Goal: Check status: Check status

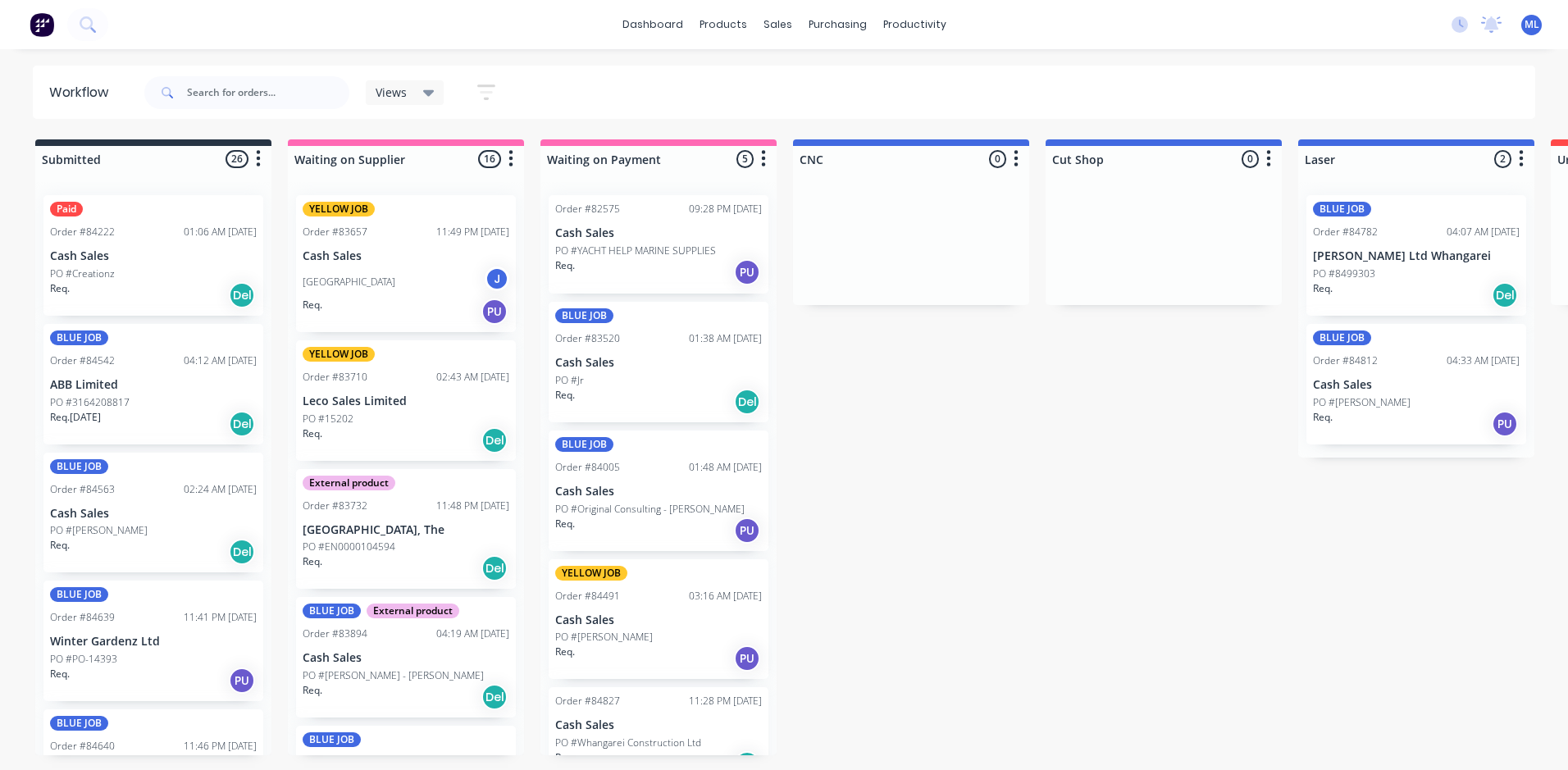
scroll to position [0, 1844]
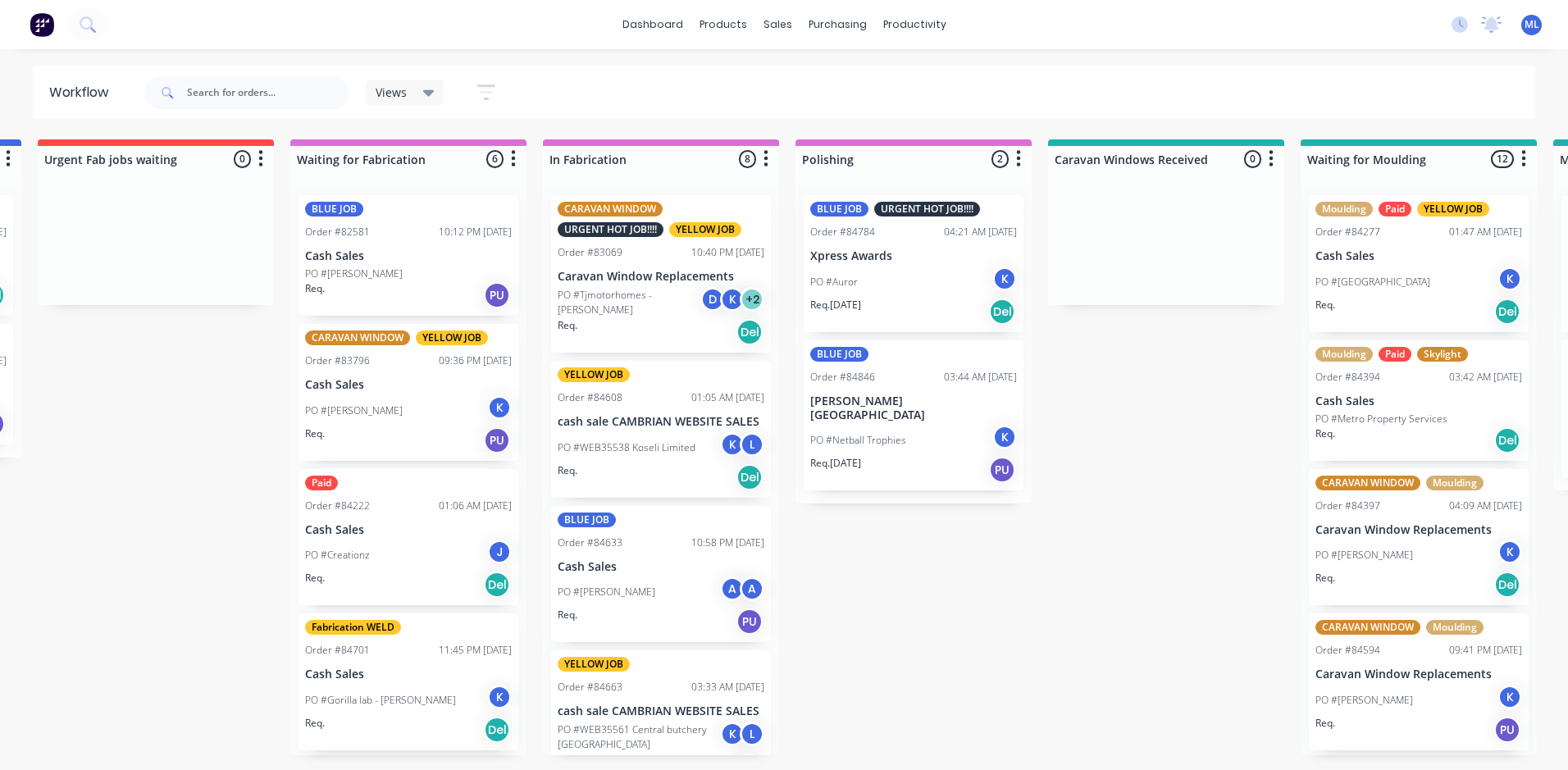
scroll to position [0, 1506]
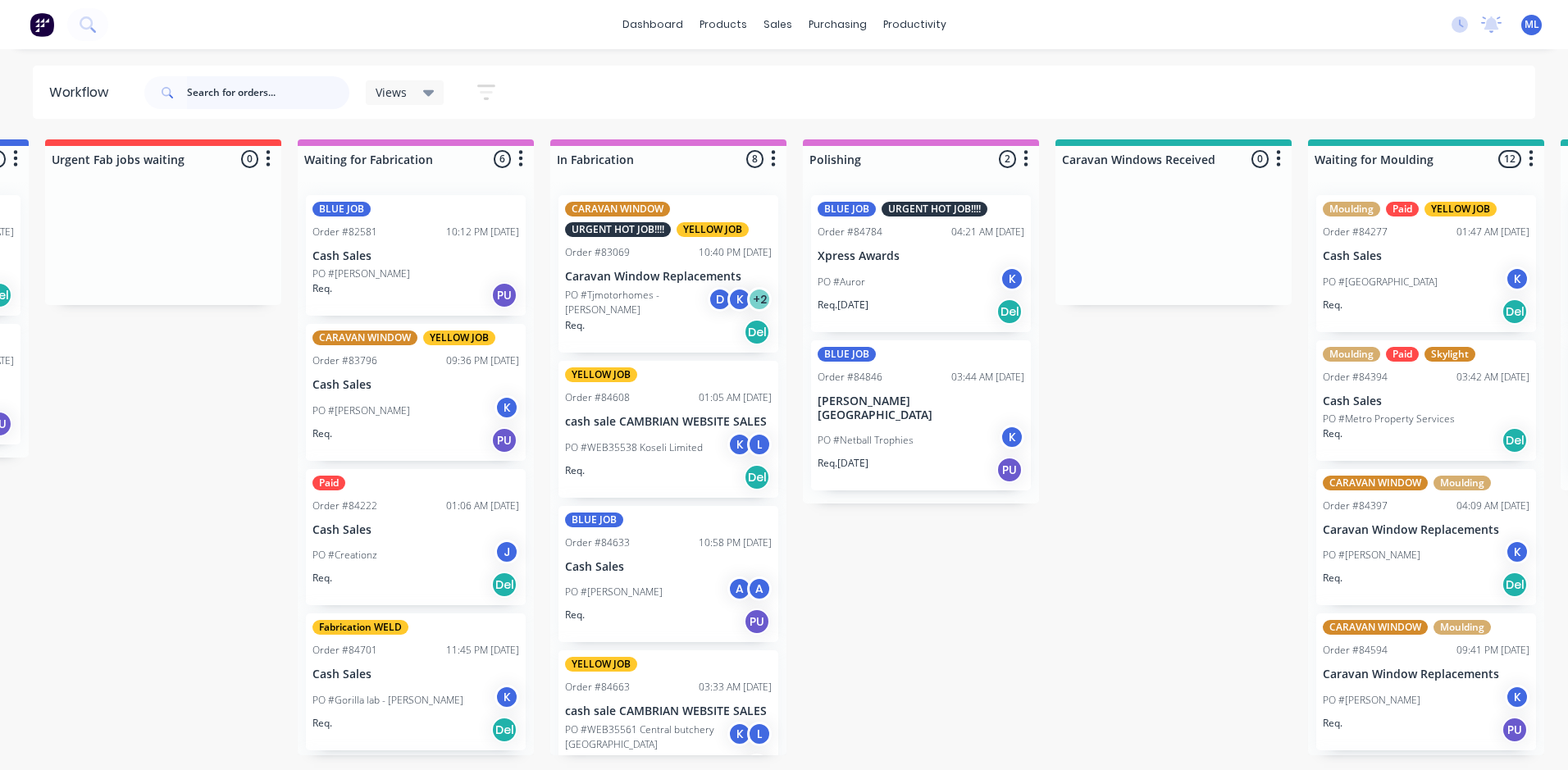
click at [196, 93] on input "text" at bounding box center [267, 93] width 162 height 33
type input "jj ru"
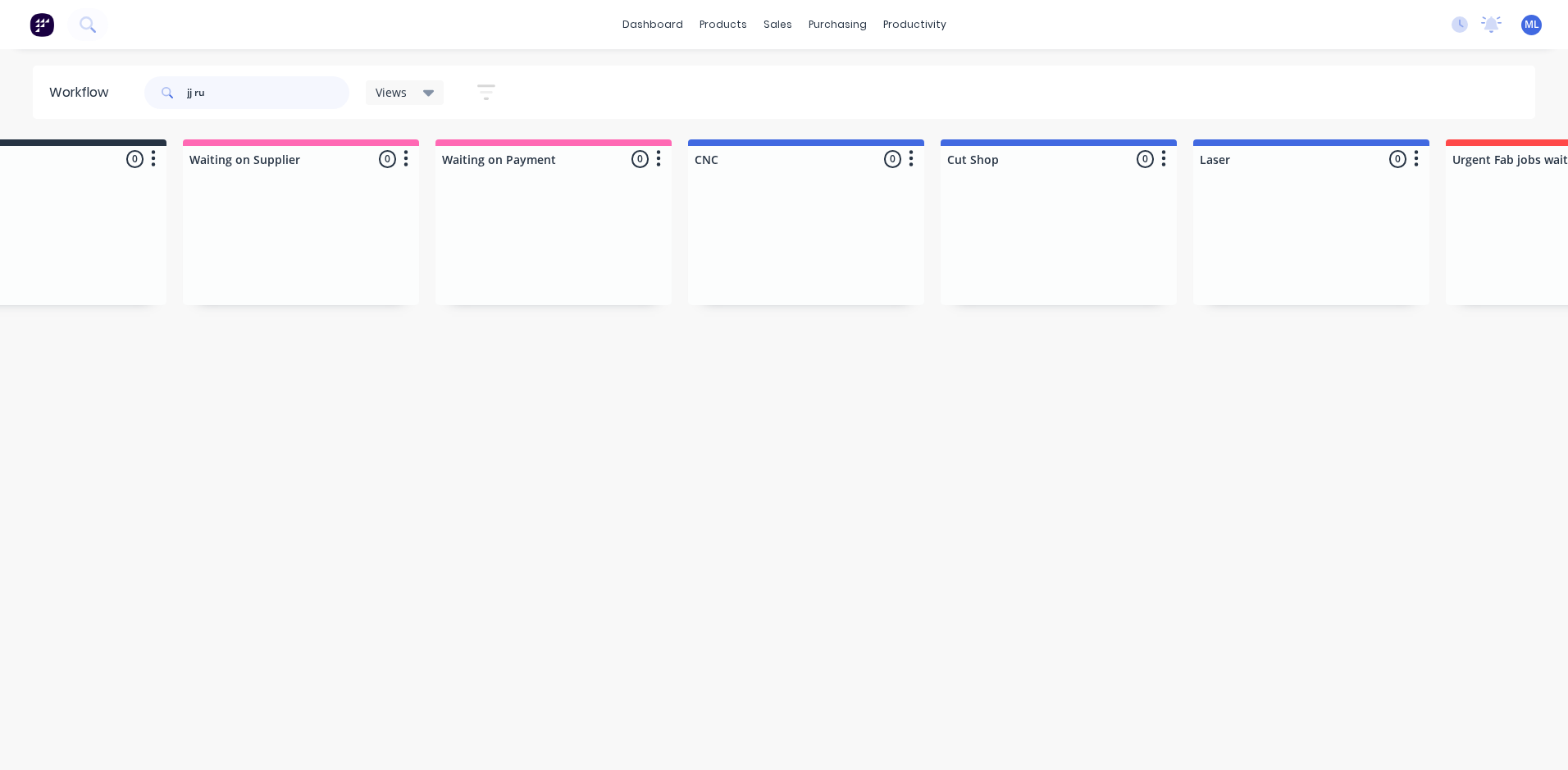
scroll to position [0, 0]
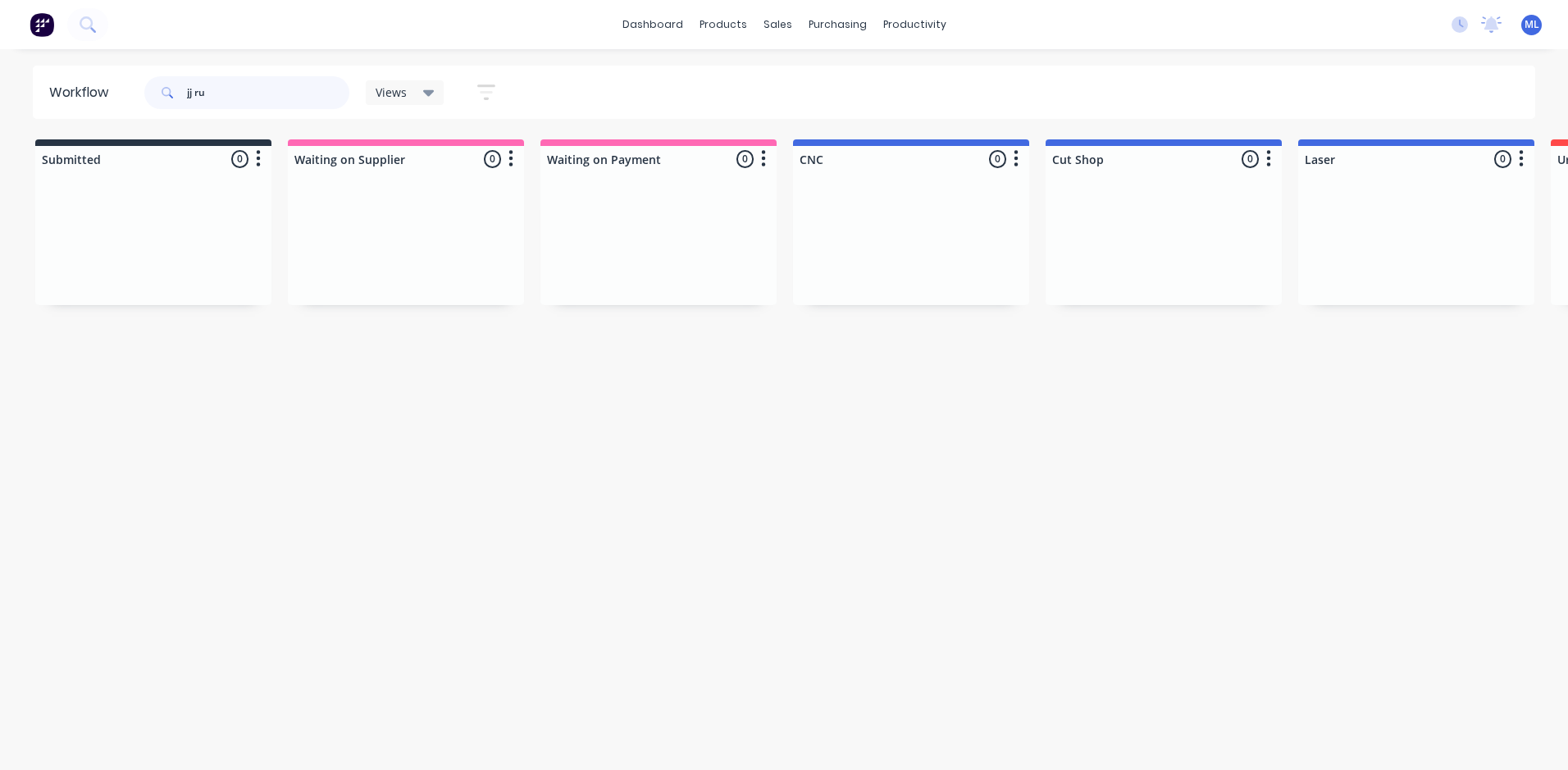
drag, startPoint x: 224, startPoint y: 87, endPoint x: 165, endPoint y: 92, distance: 59.2
click at [165, 91] on div "jj ru" at bounding box center [246, 93] width 205 height 33
type input "c"
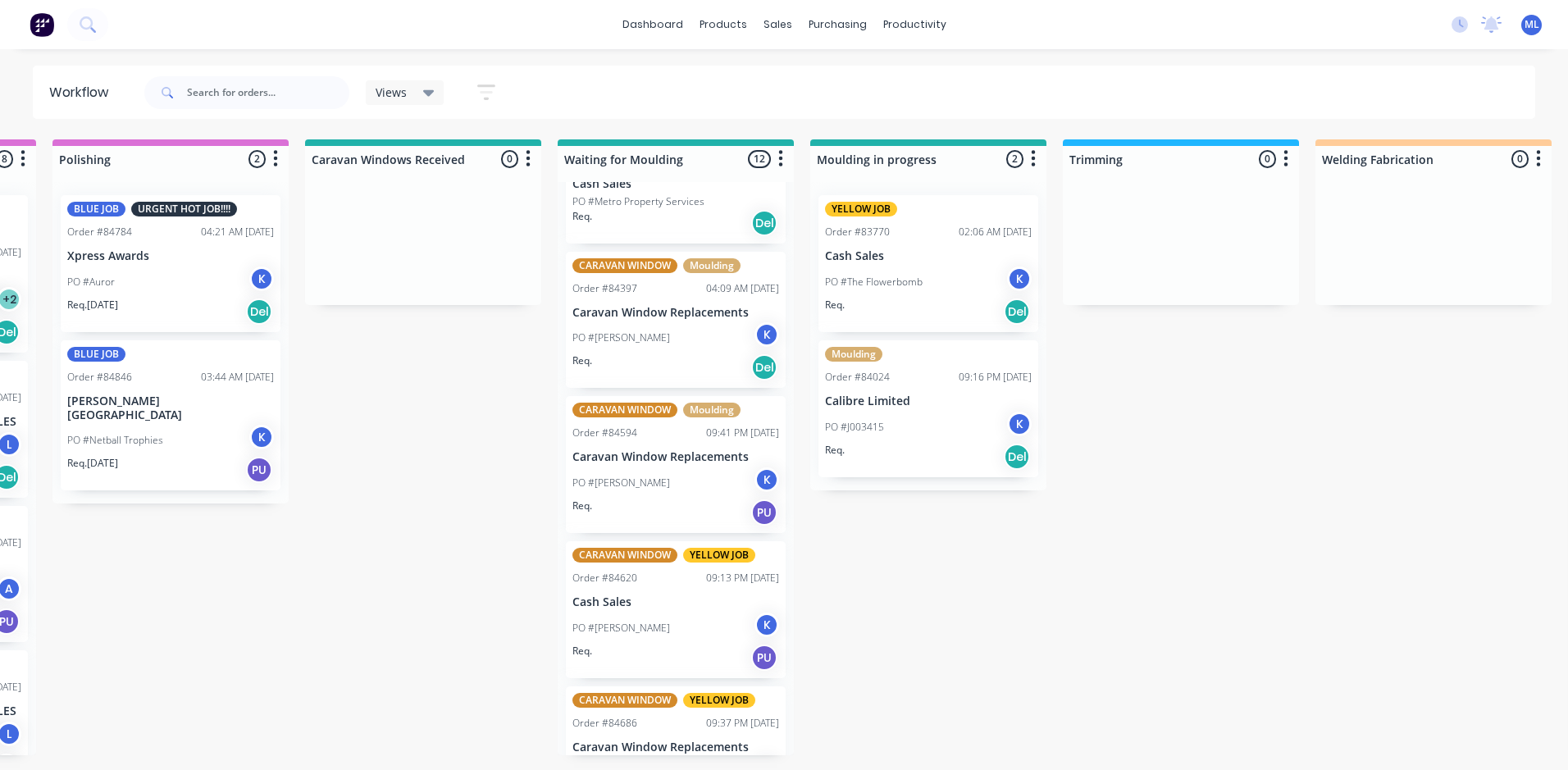
scroll to position [221, 0]
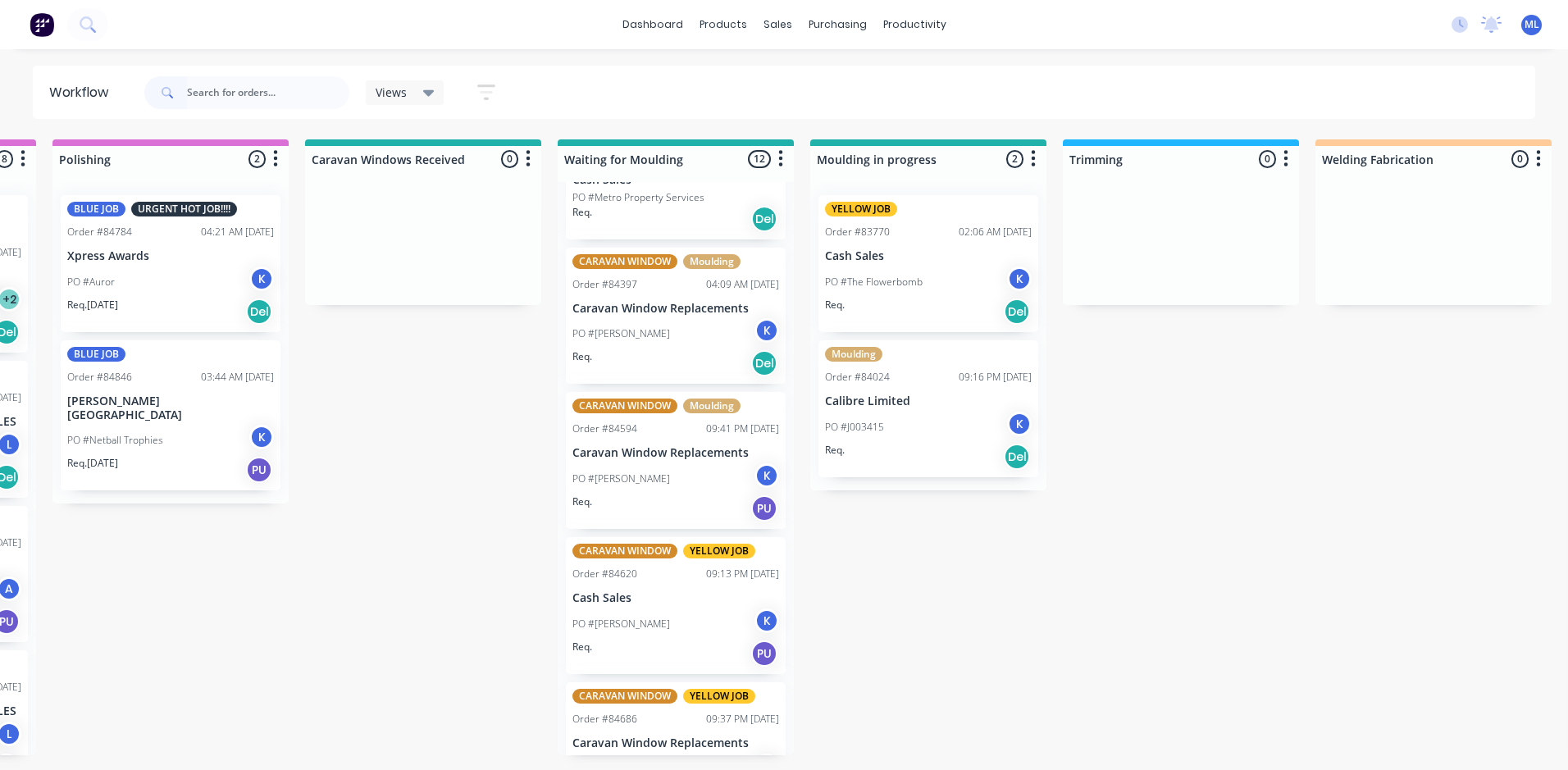
click at [683, 345] on div "PO #[PERSON_NAME] K" at bounding box center [676, 334] width 207 height 31
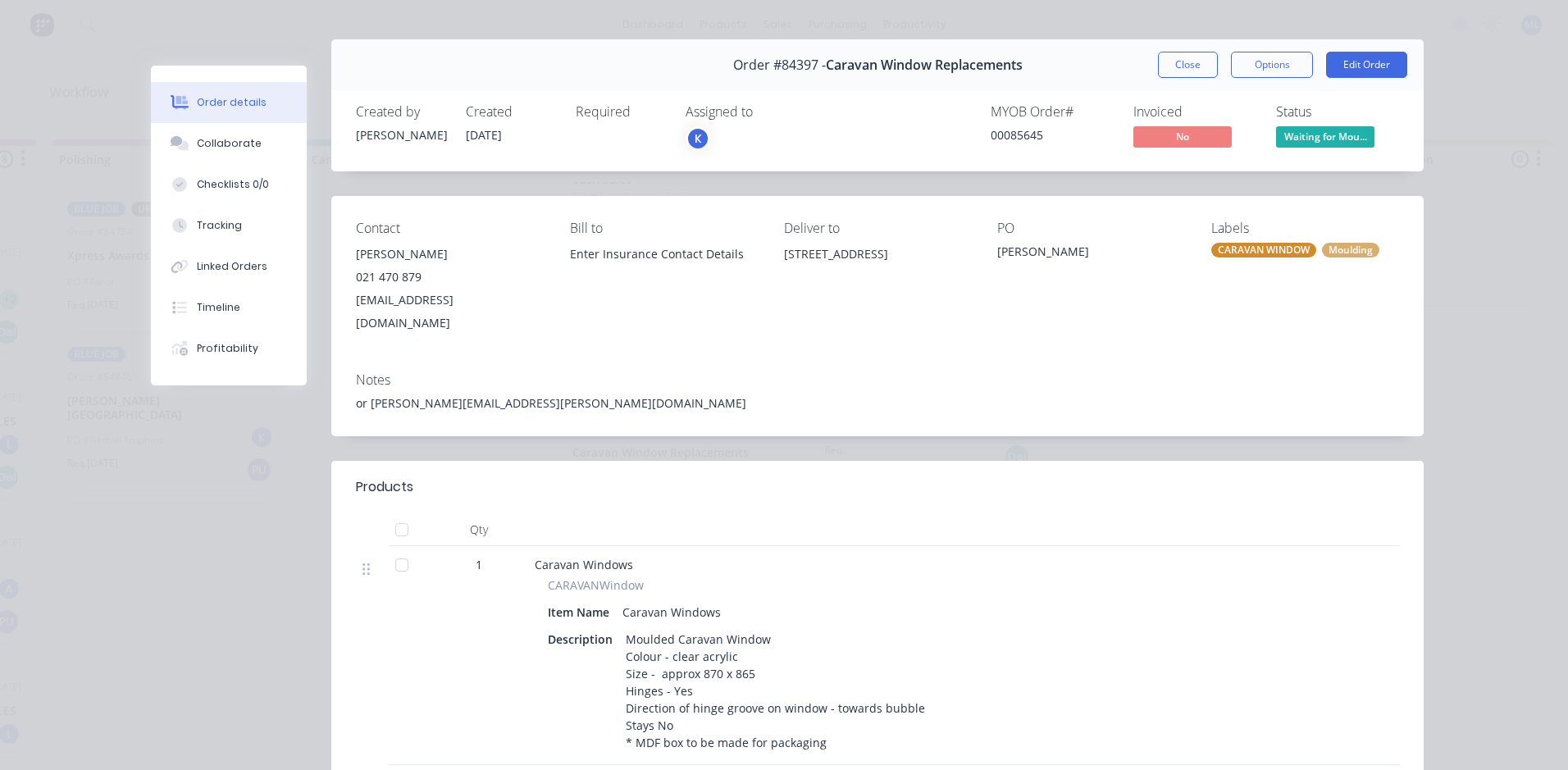
scroll to position [0, 0]
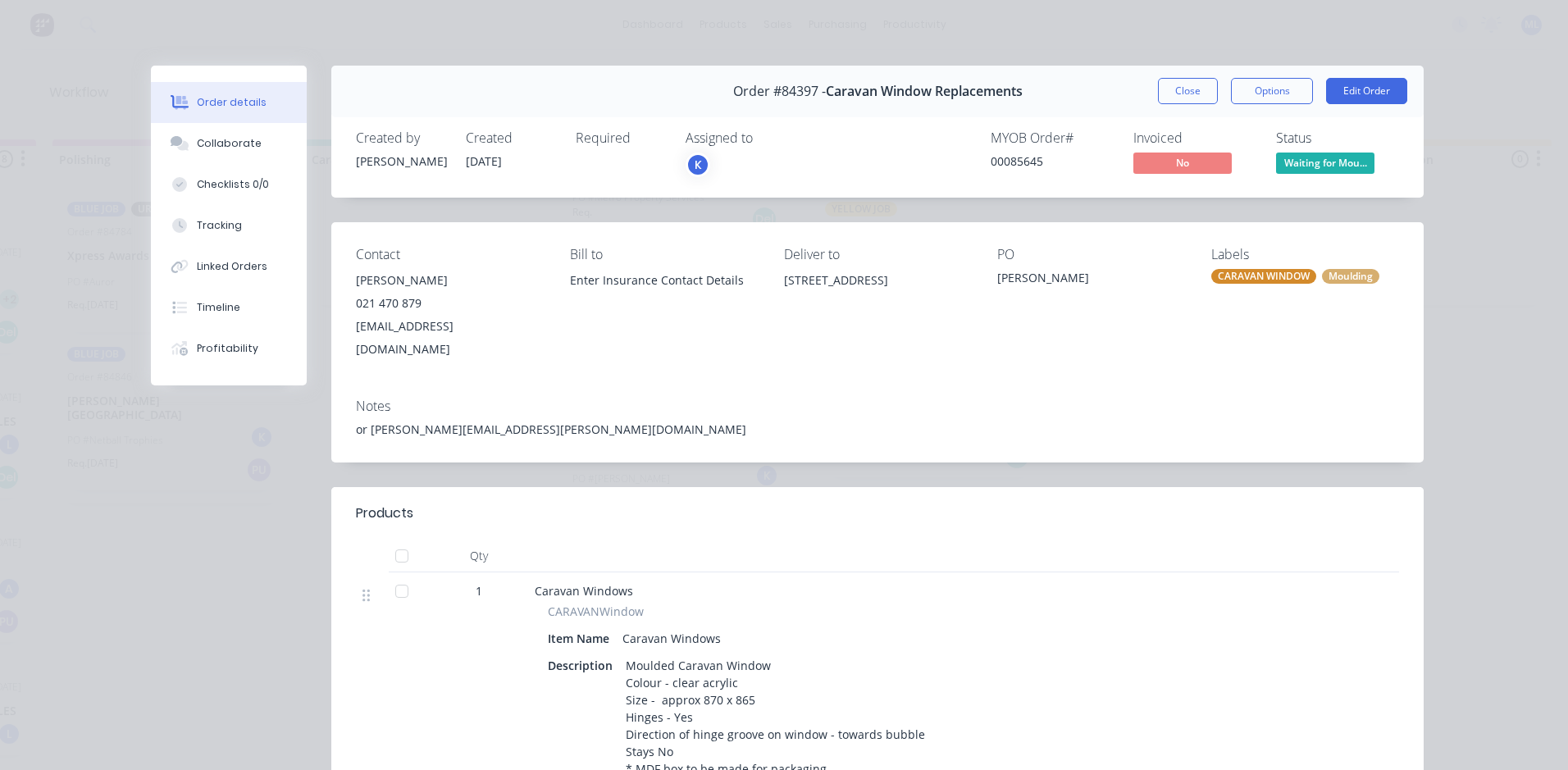
drag, startPoint x: 1187, startPoint y: 87, endPoint x: 1013, endPoint y: 202, distance: 208.6
click at [1187, 87] on button "Close" at bounding box center [1188, 91] width 60 height 27
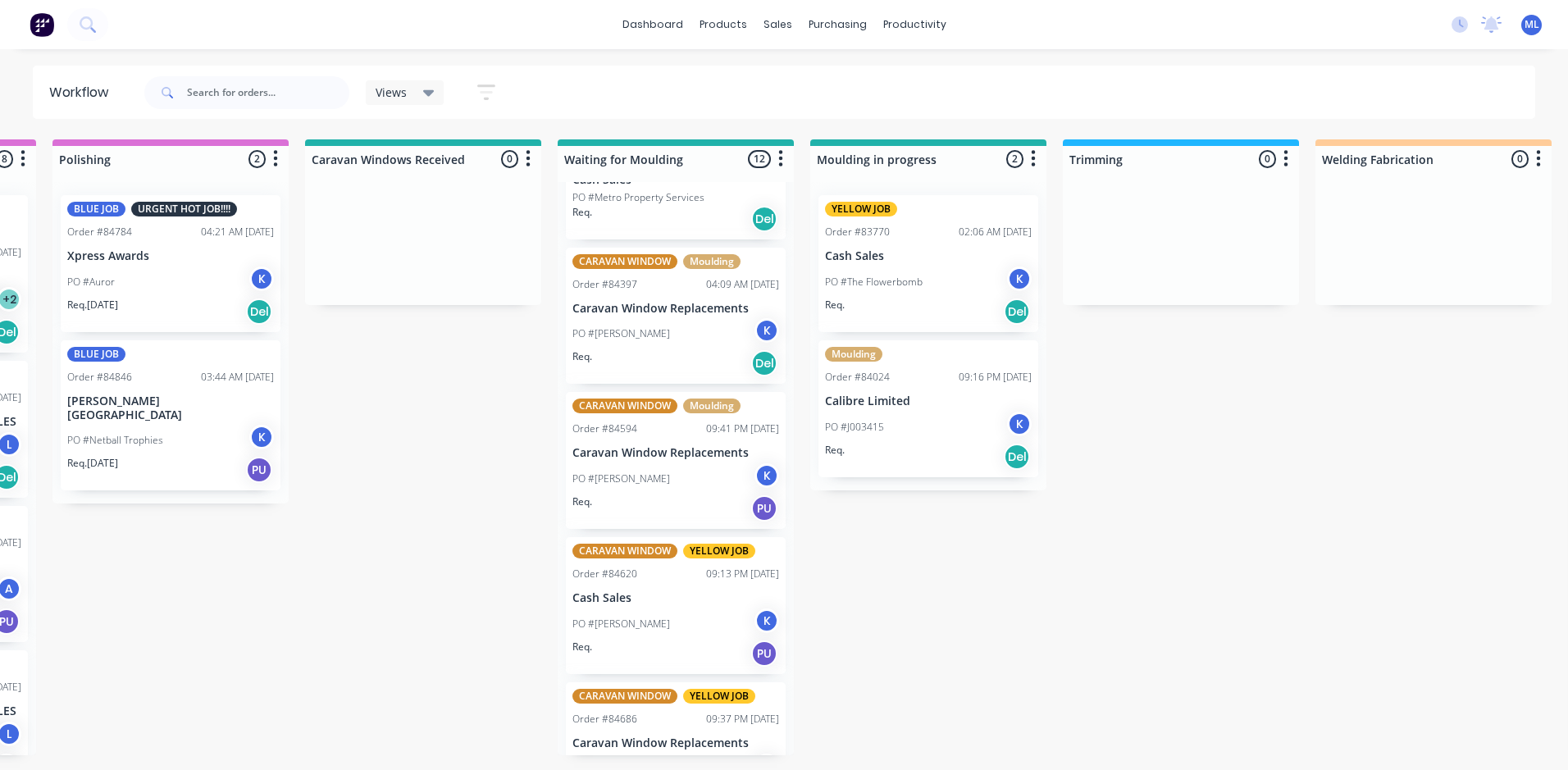
click at [640, 507] on div "Req. PU" at bounding box center [676, 508] width 207 height 28
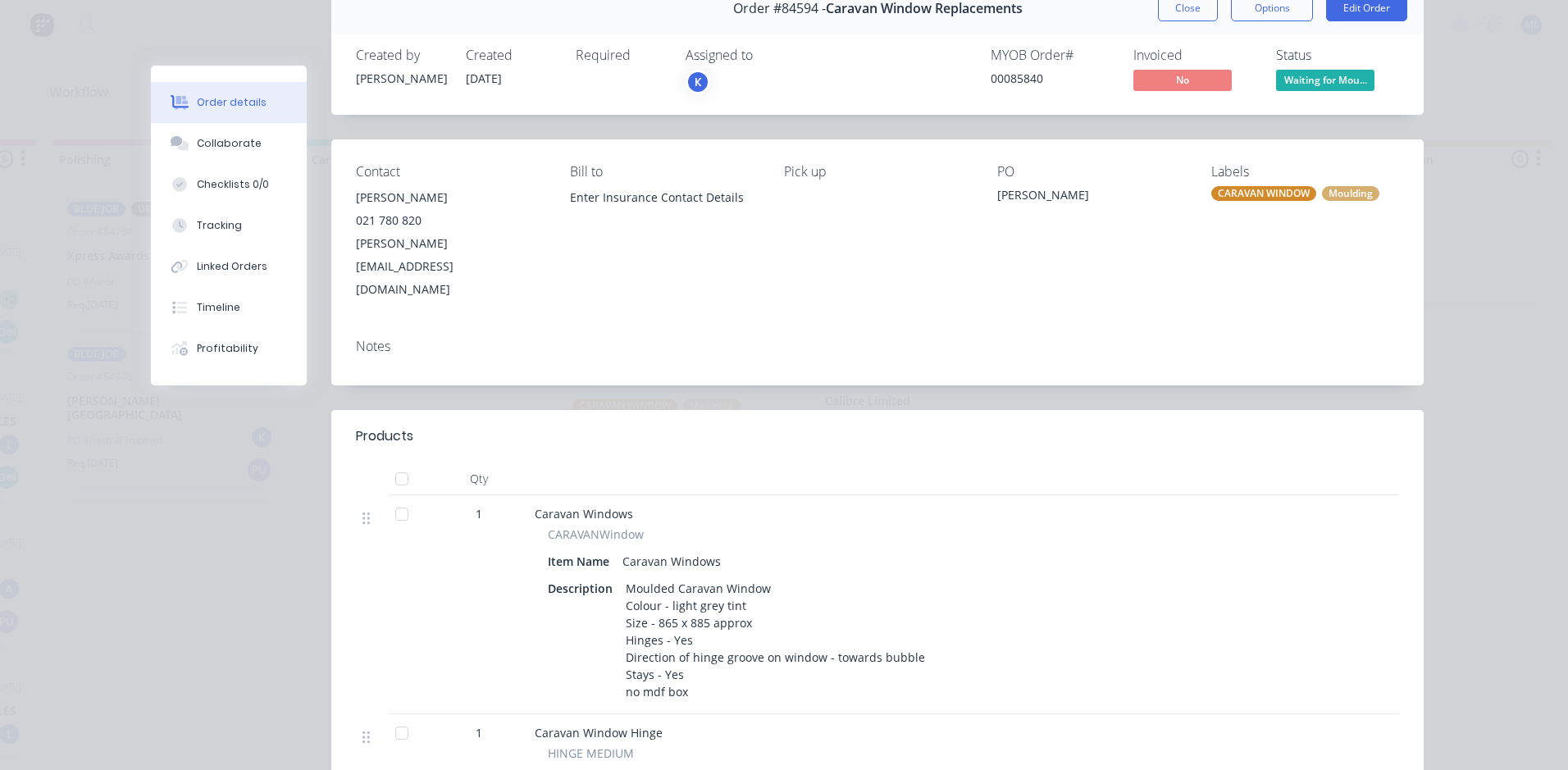
scroll to position [82, 0]
click at [1158, 13] on button "Close" at bounding box center [1188, 9] width 60 height 27
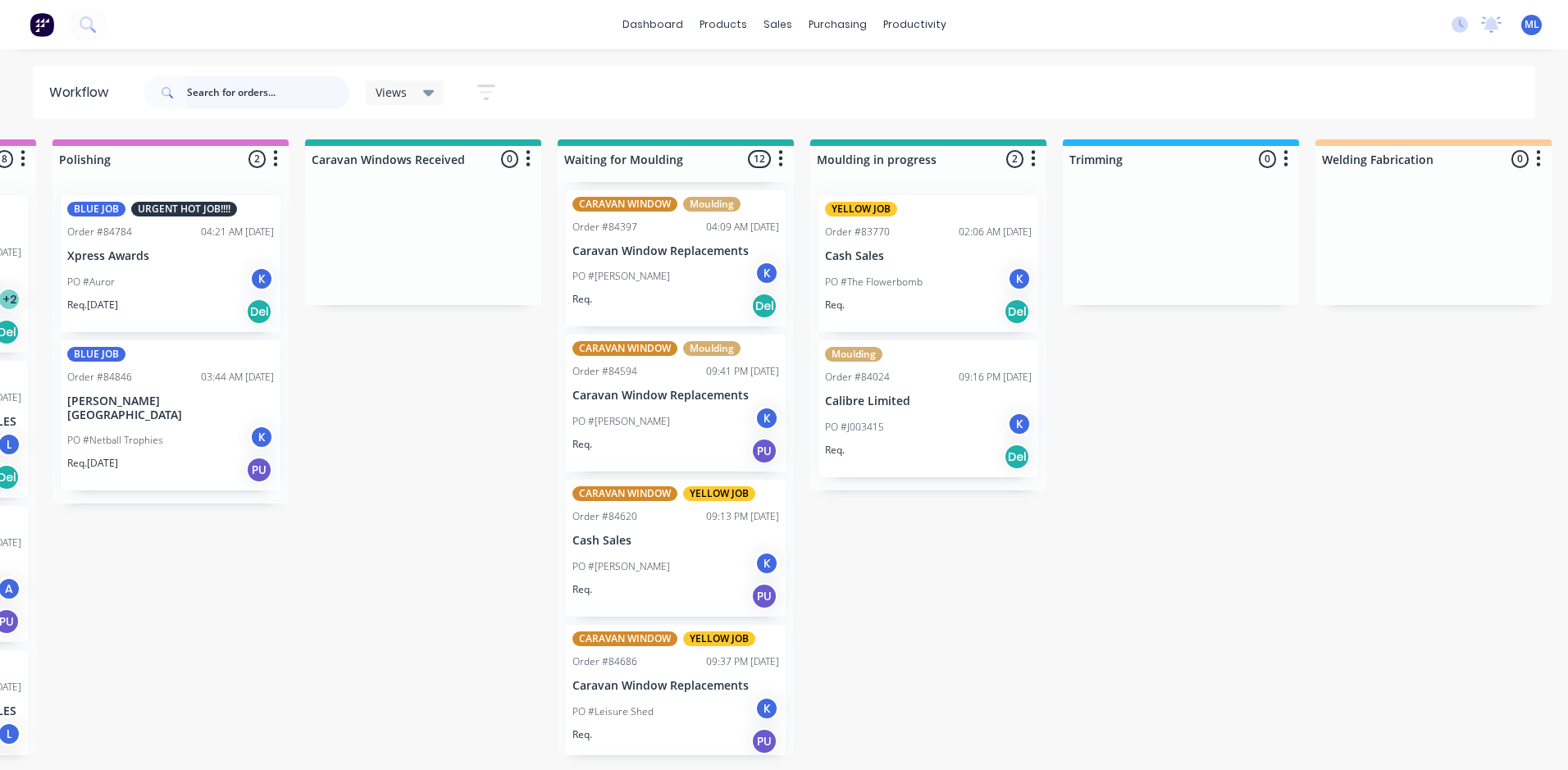
scroll to position [304, 0]
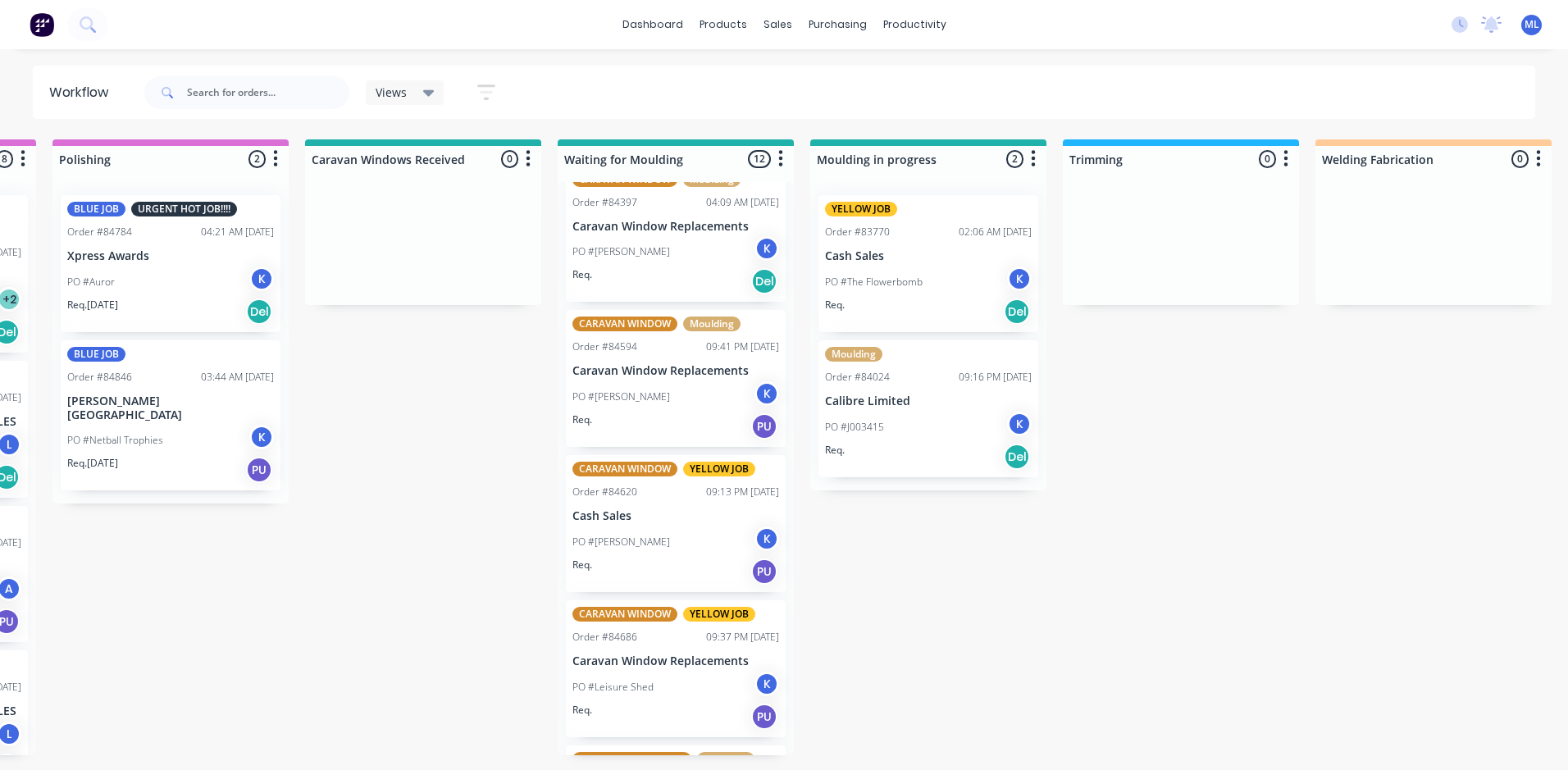
click at [670, 532] on div "PO #[PERSON_NAME]" at bounding box center [676, 542] width 207 height 31
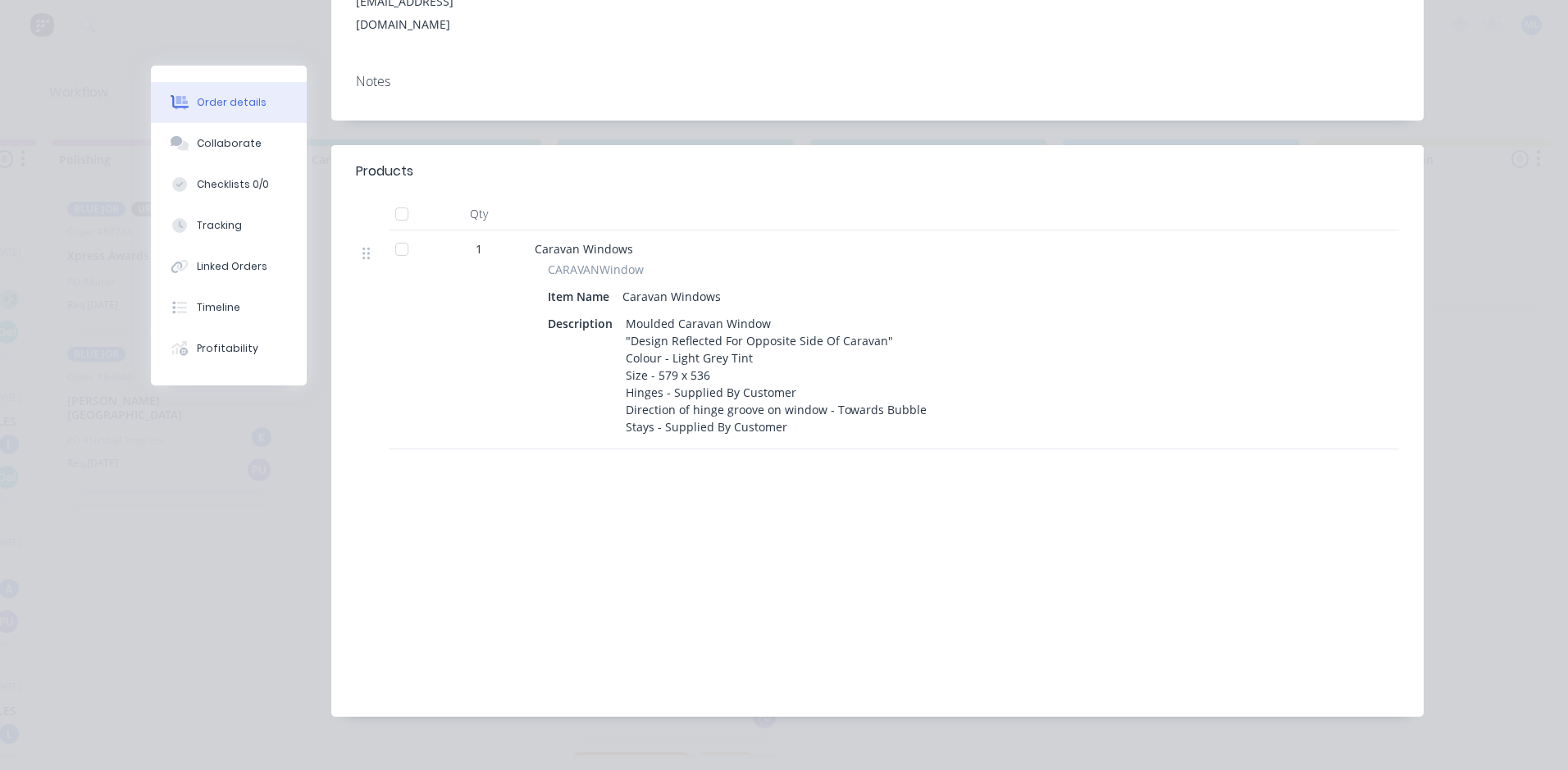
scroll to position [0, 0]
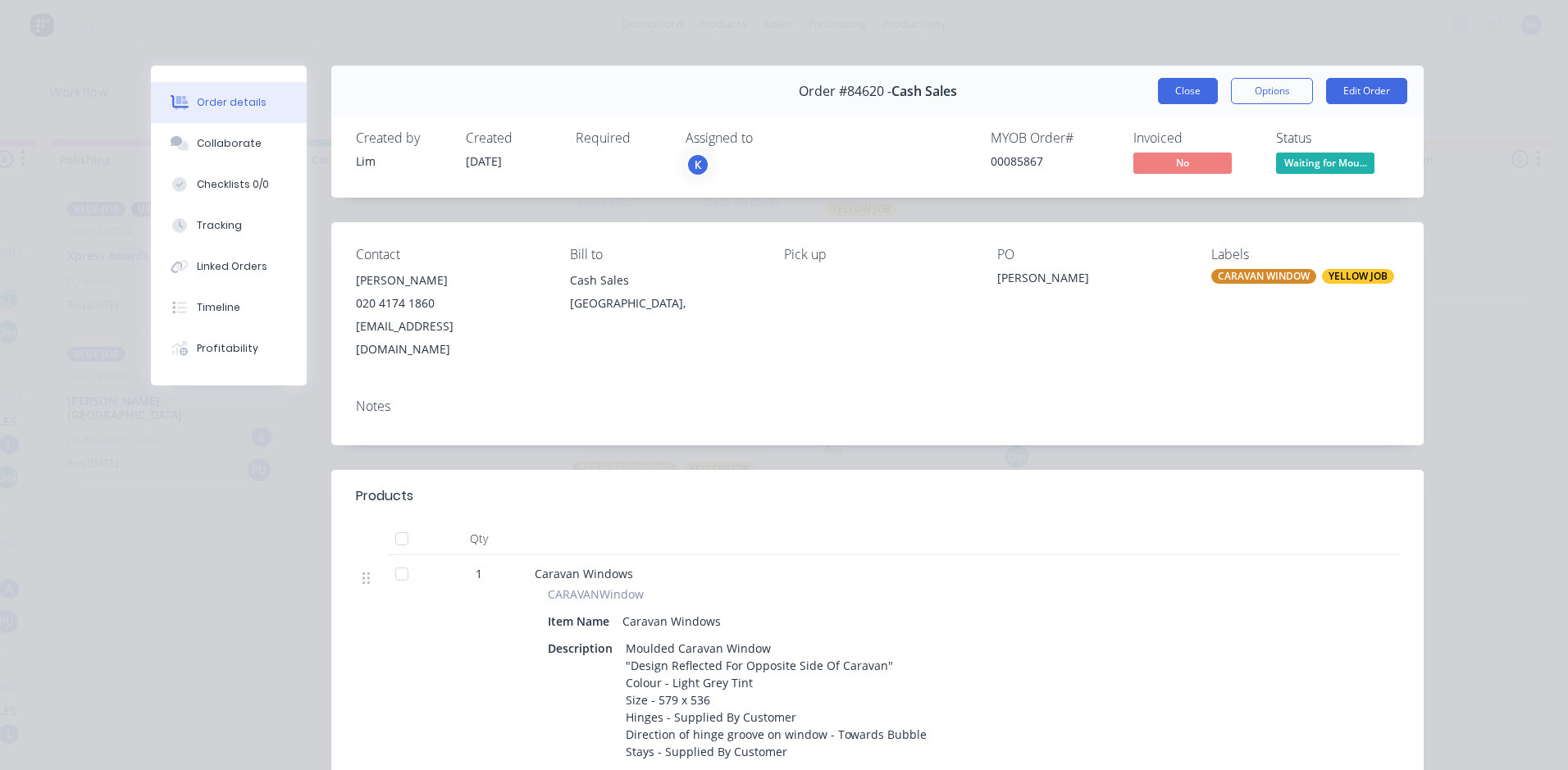
click at [1174, 94] on button "Close" at bounding box center [1188, 91] width 60 height 27
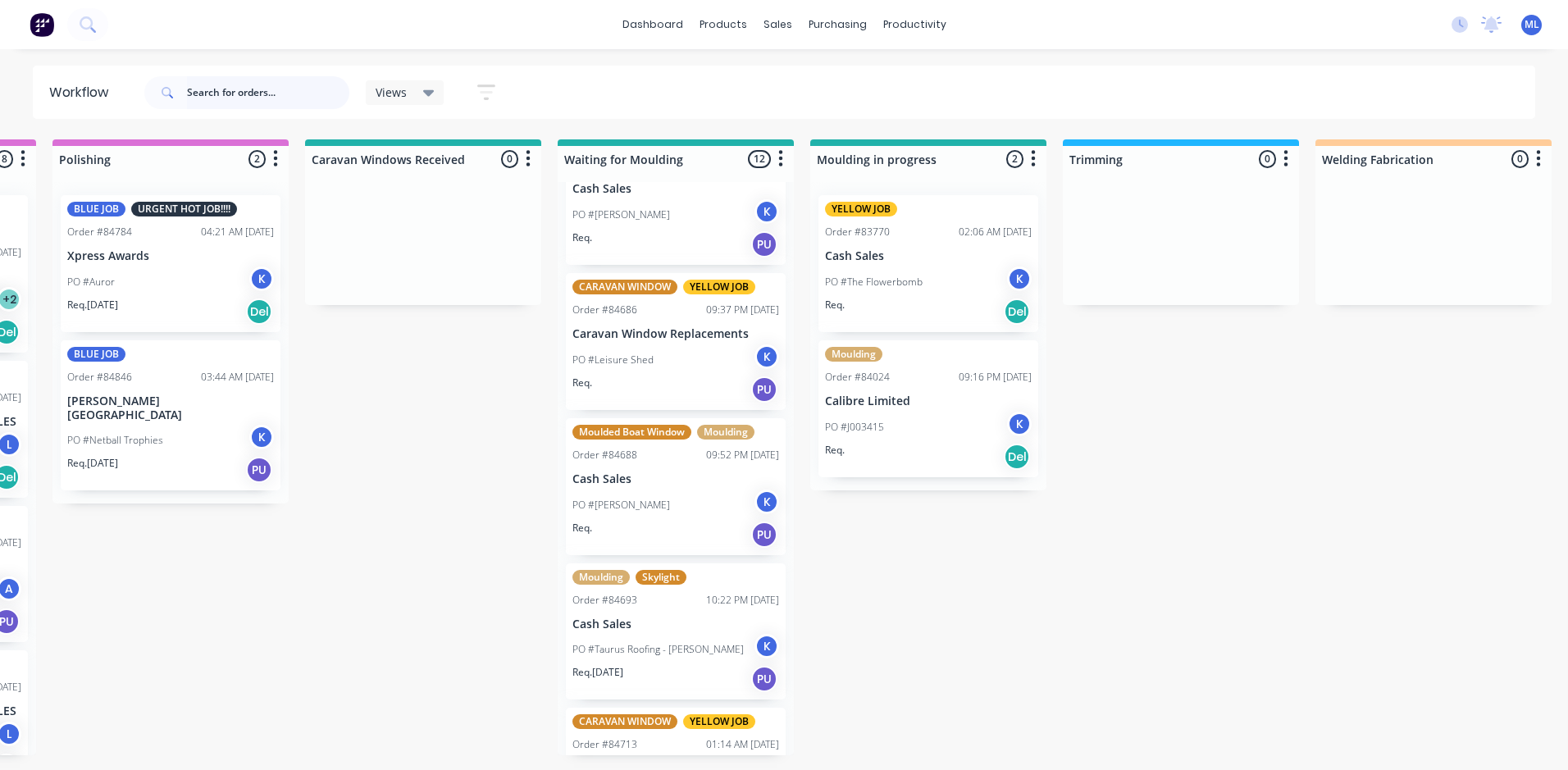
scroll to position [632, 0]
click at [680, 389] on div "Req. PU" at bounding box center [676, 388] width 207 height 28
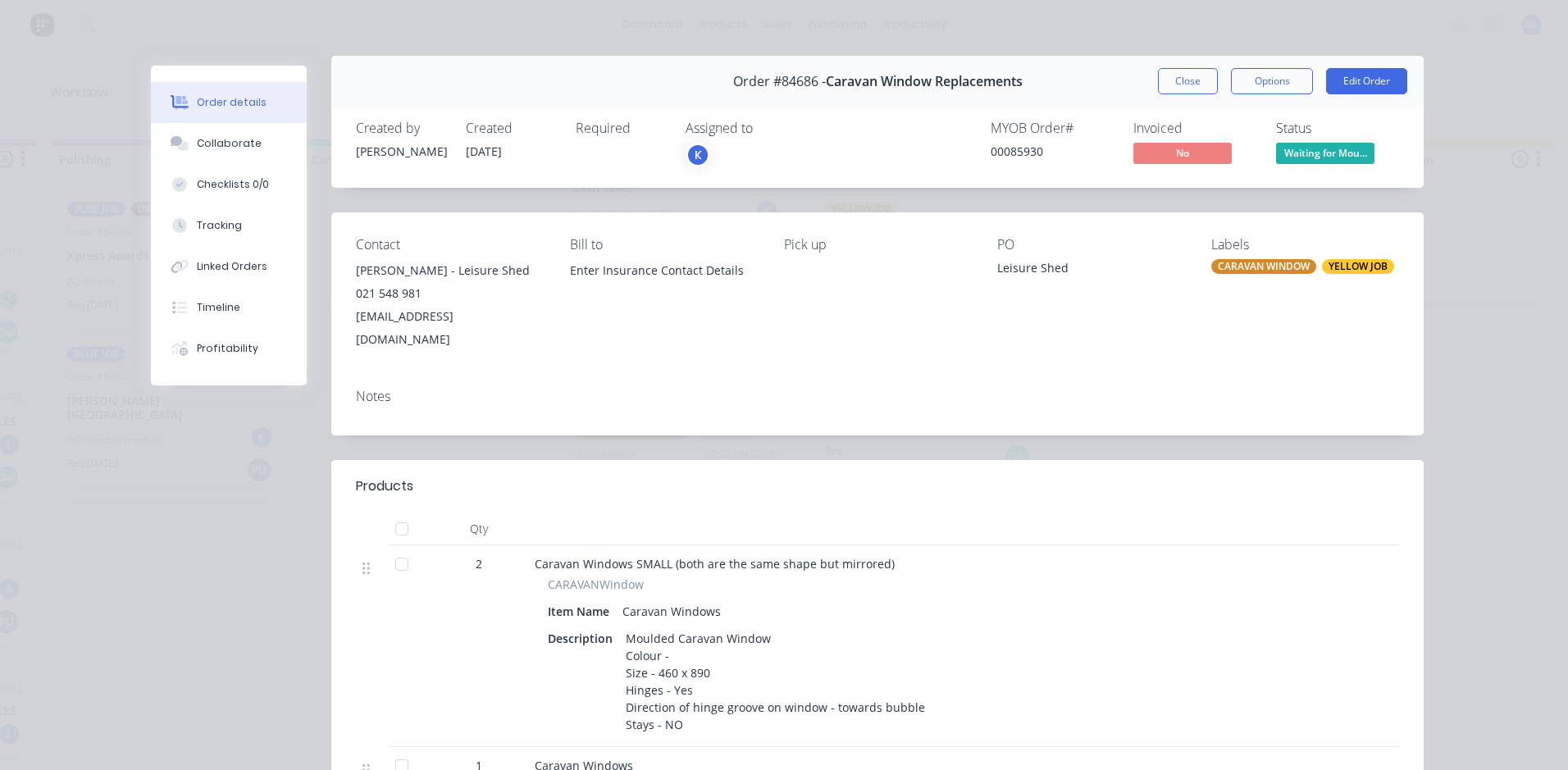
scroll to position [0, 0]
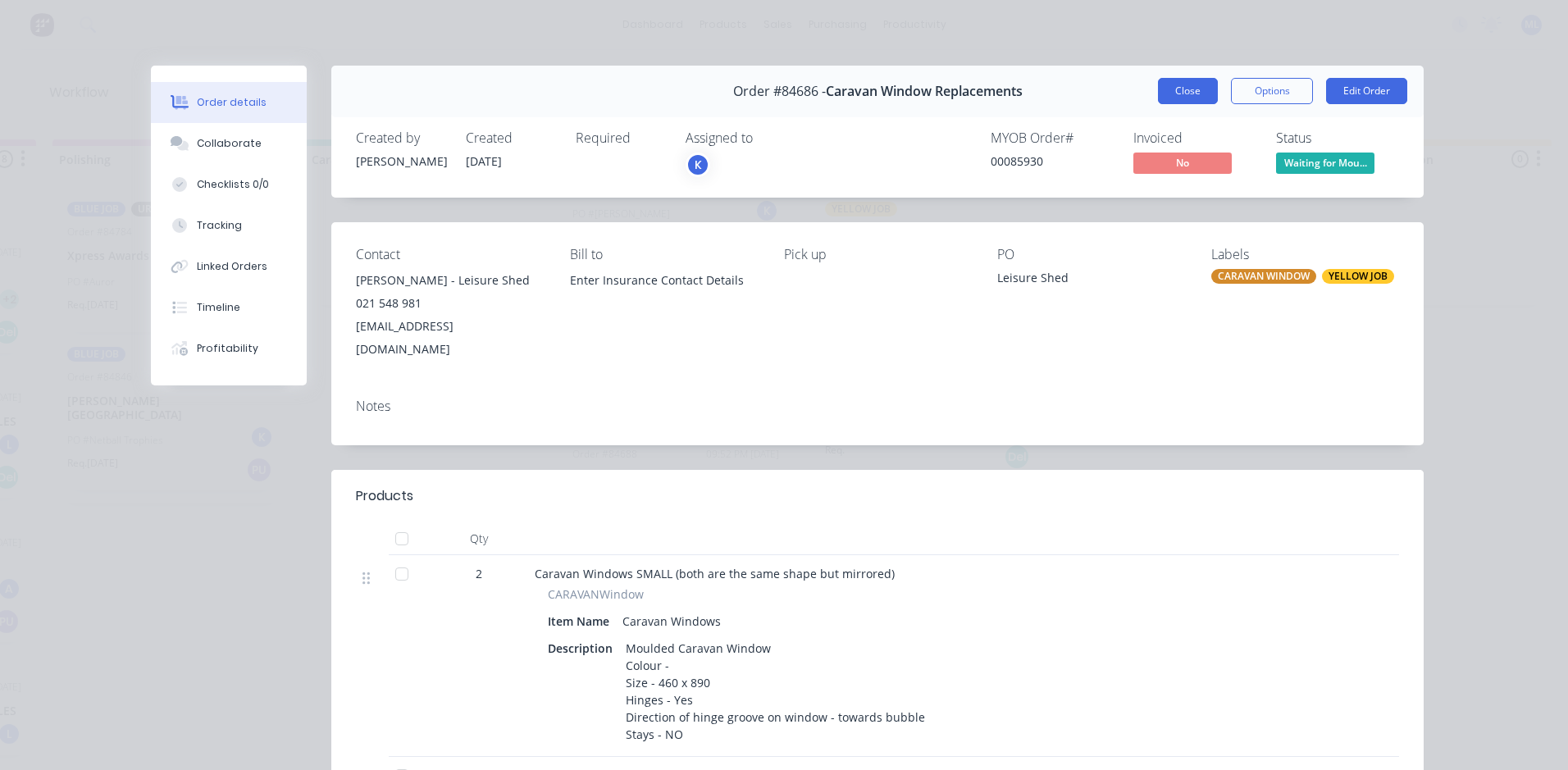
click at [1167, 94] on button "Close" at bounding box center [1188, 91] width 60 height 27
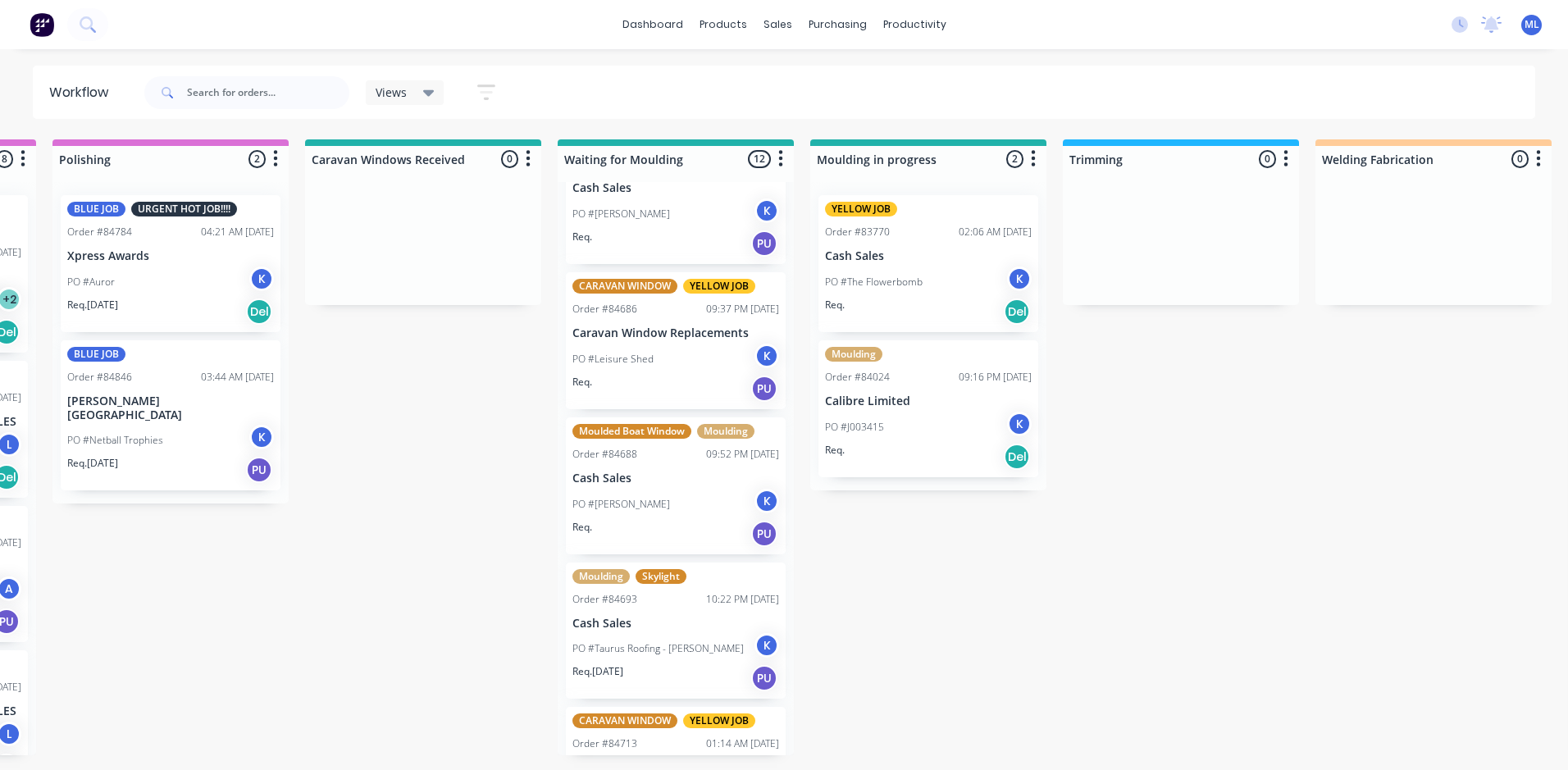
click at [664, 503] on div "PO #[PERSON_NAME]" at bounding box center [676, 504] width 207 height 31
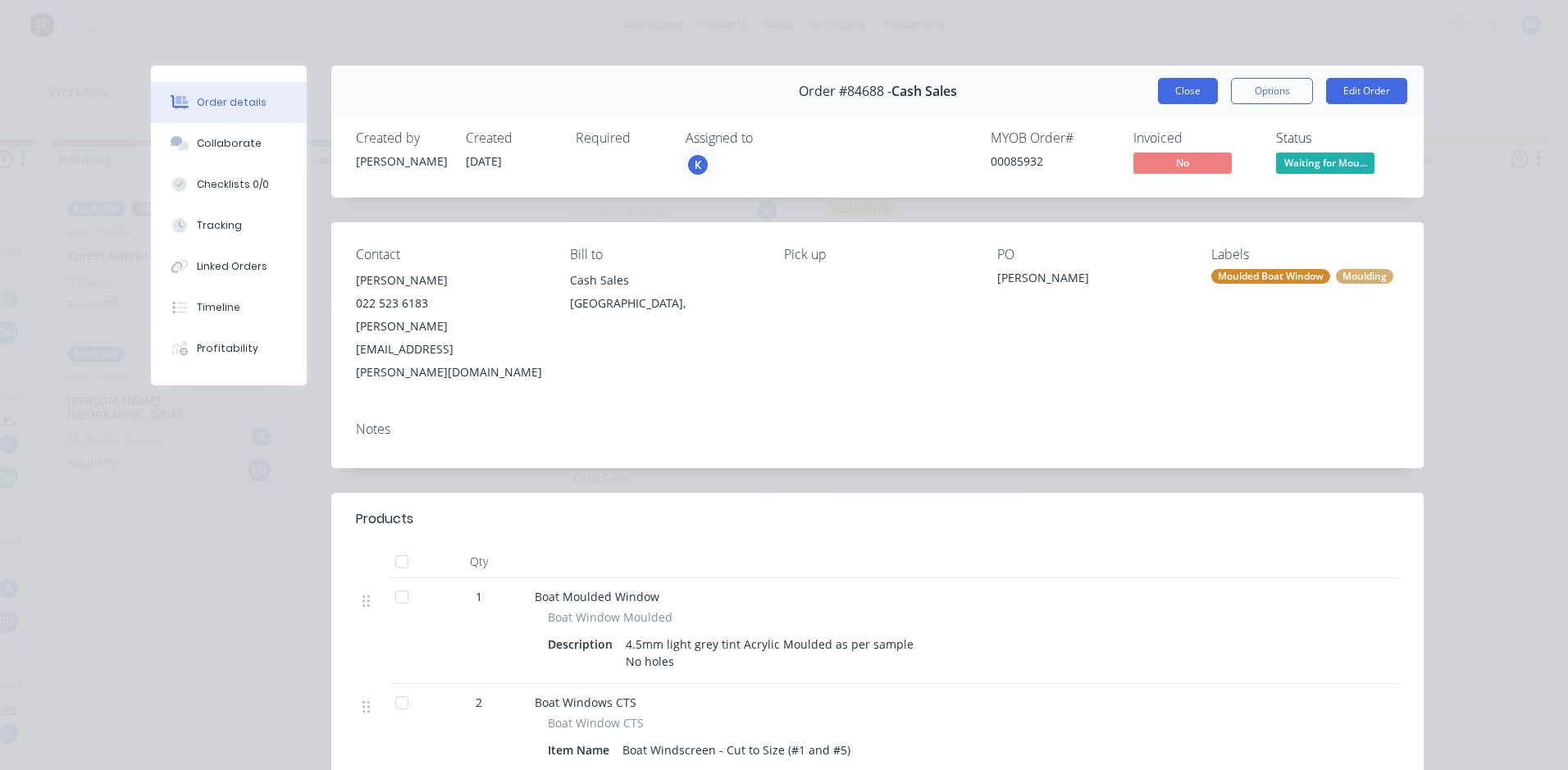
click at [1162, 95] on button "Close" at bounding box center [1188, 91] width 60 height 27
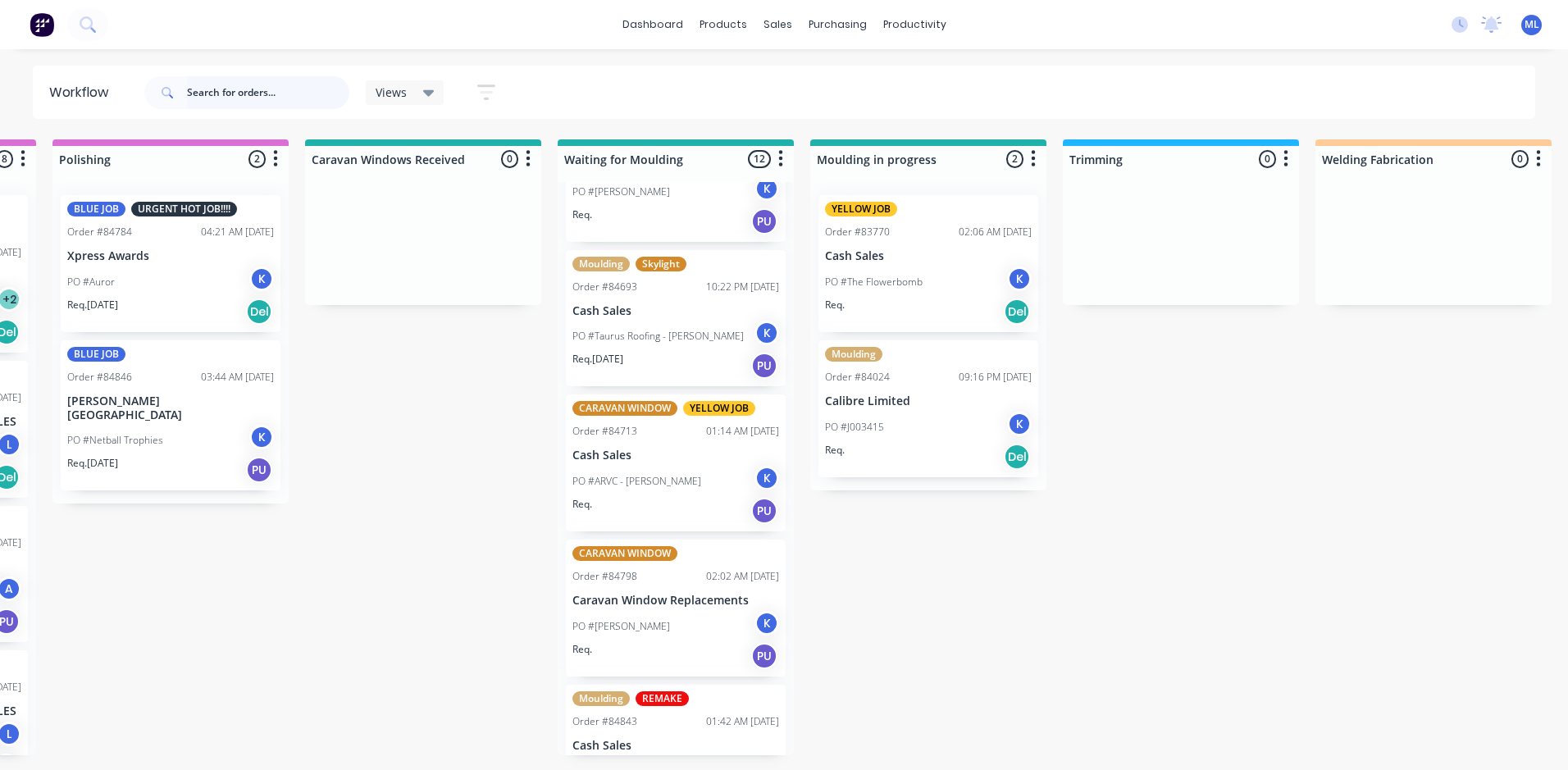
scroll to position [959, 0]
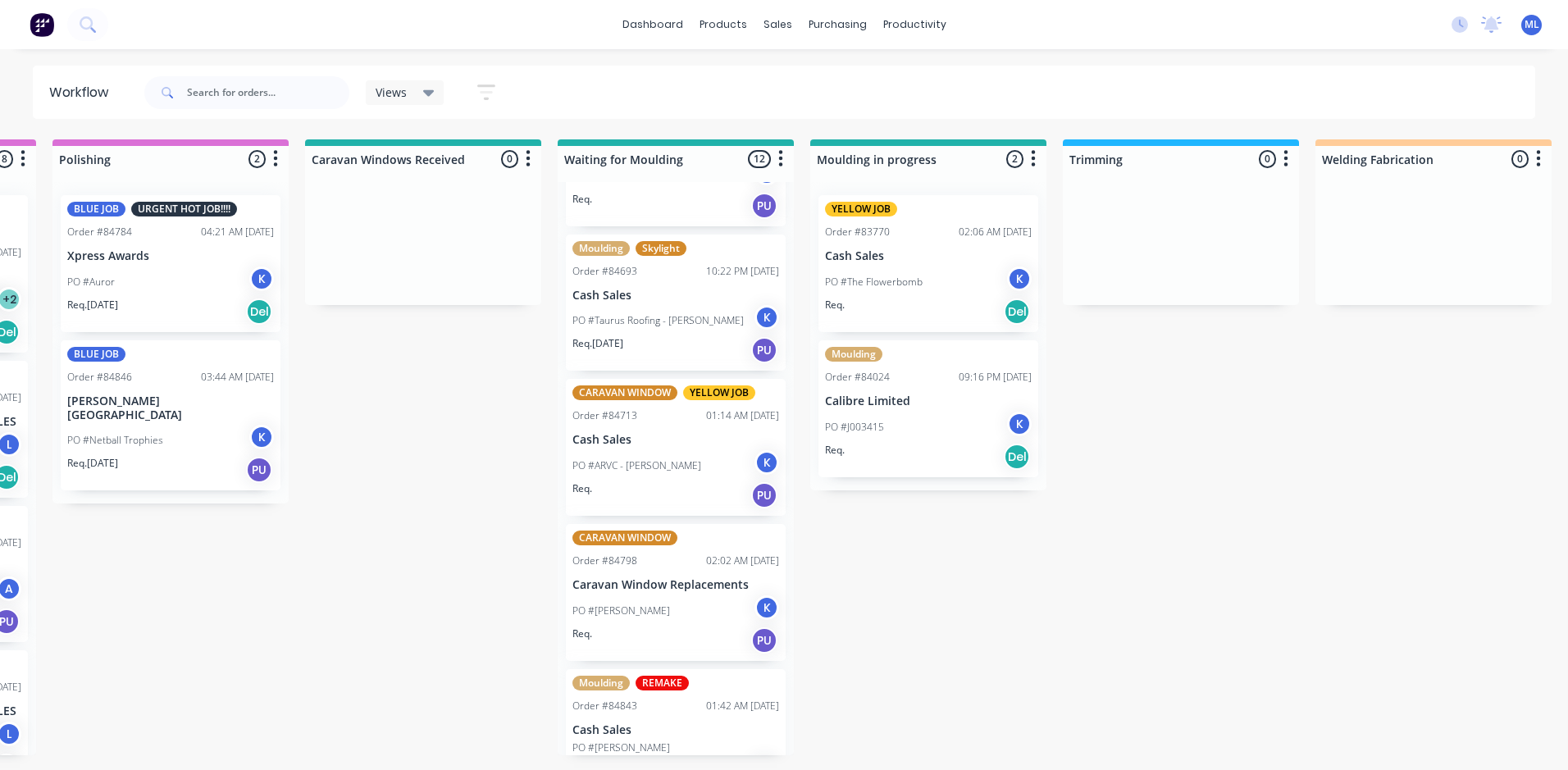
click at [696, 452] on div "PO #ARVC - [PERSON_NAME]" at bounding box center [676, 466] width 207 height 31
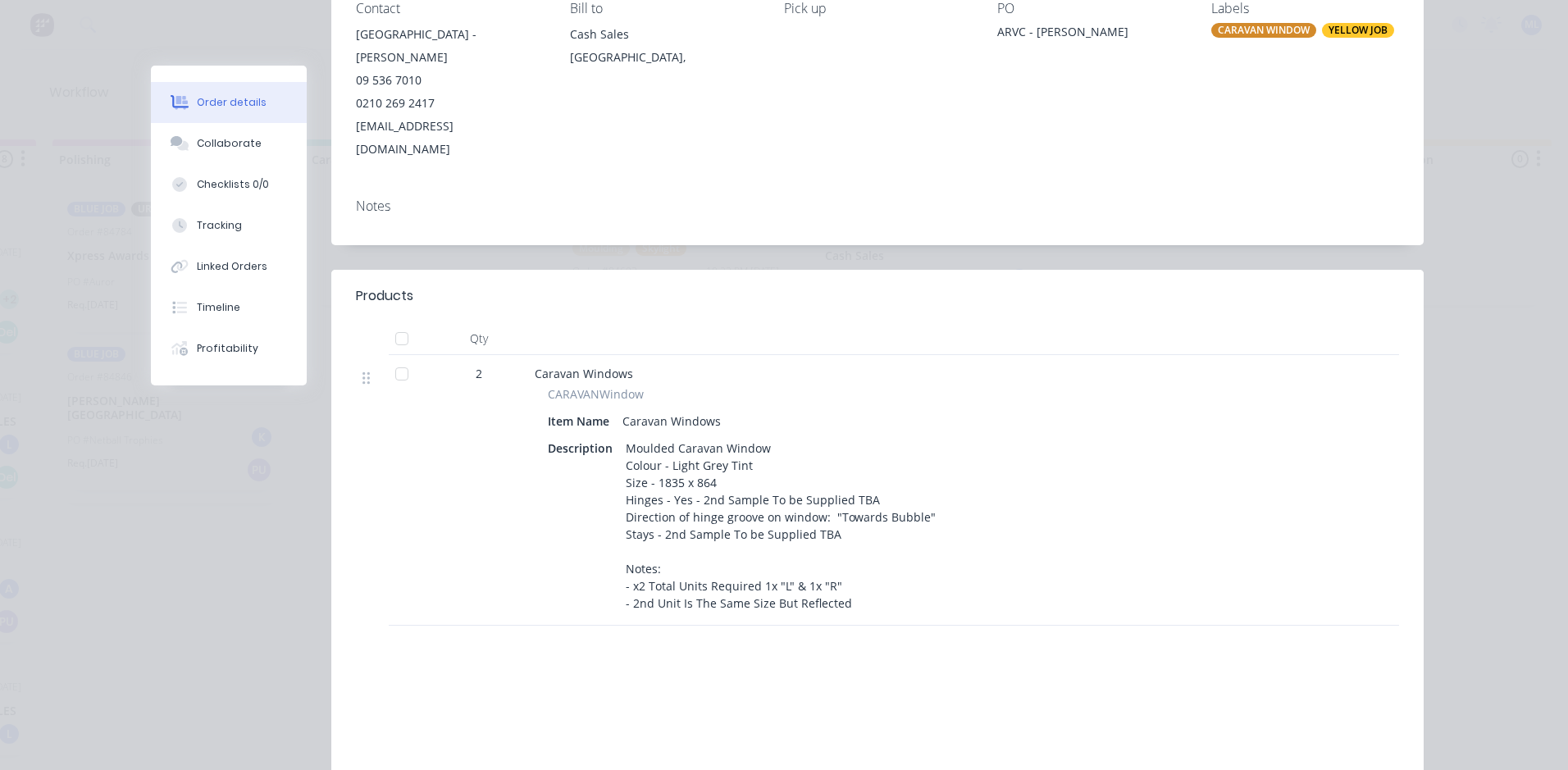
scroll to position [0, 0]
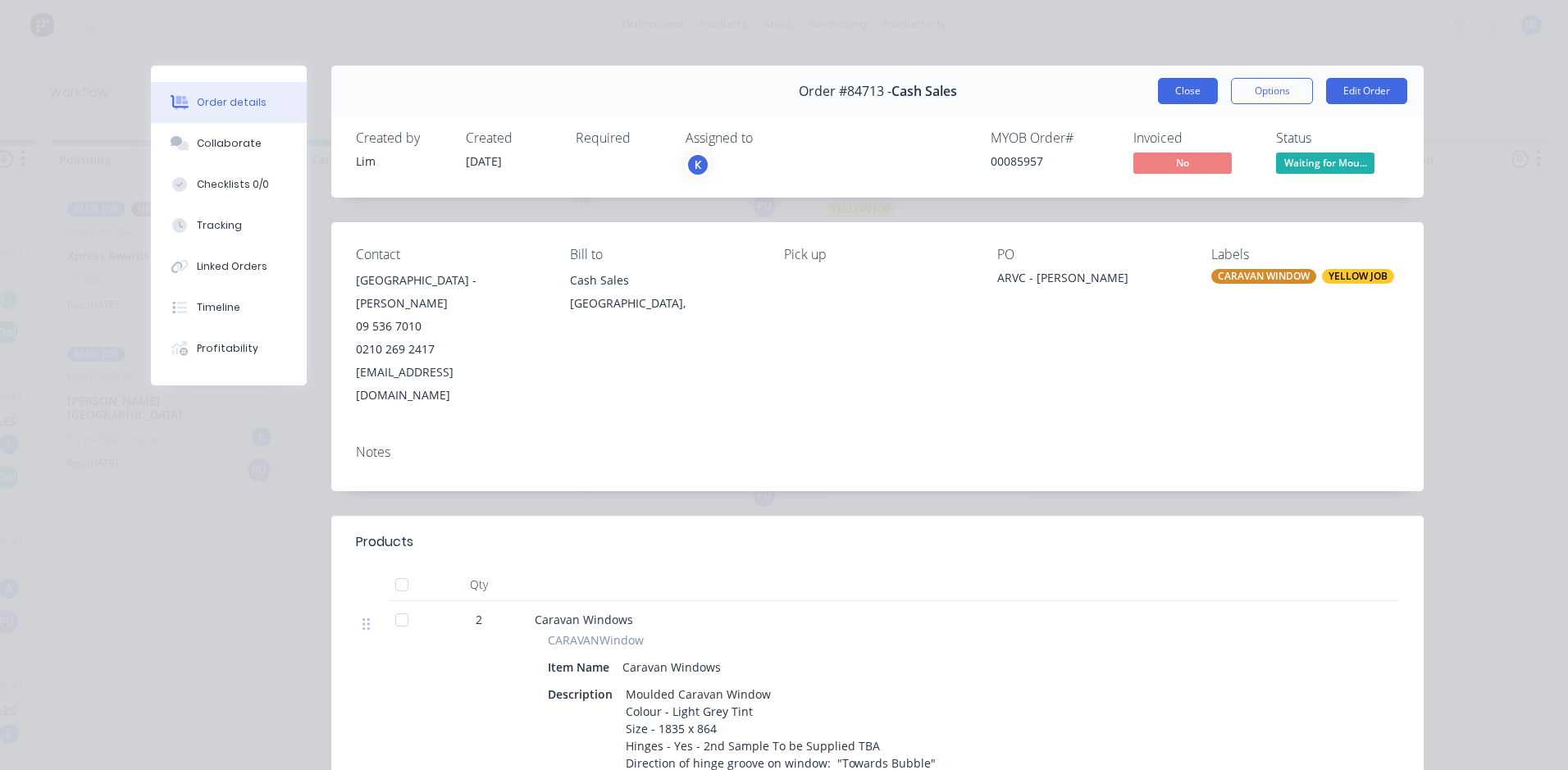
click at [1174, 91] on button "Close" at bounding box center [1188, 91] width 60 height 27
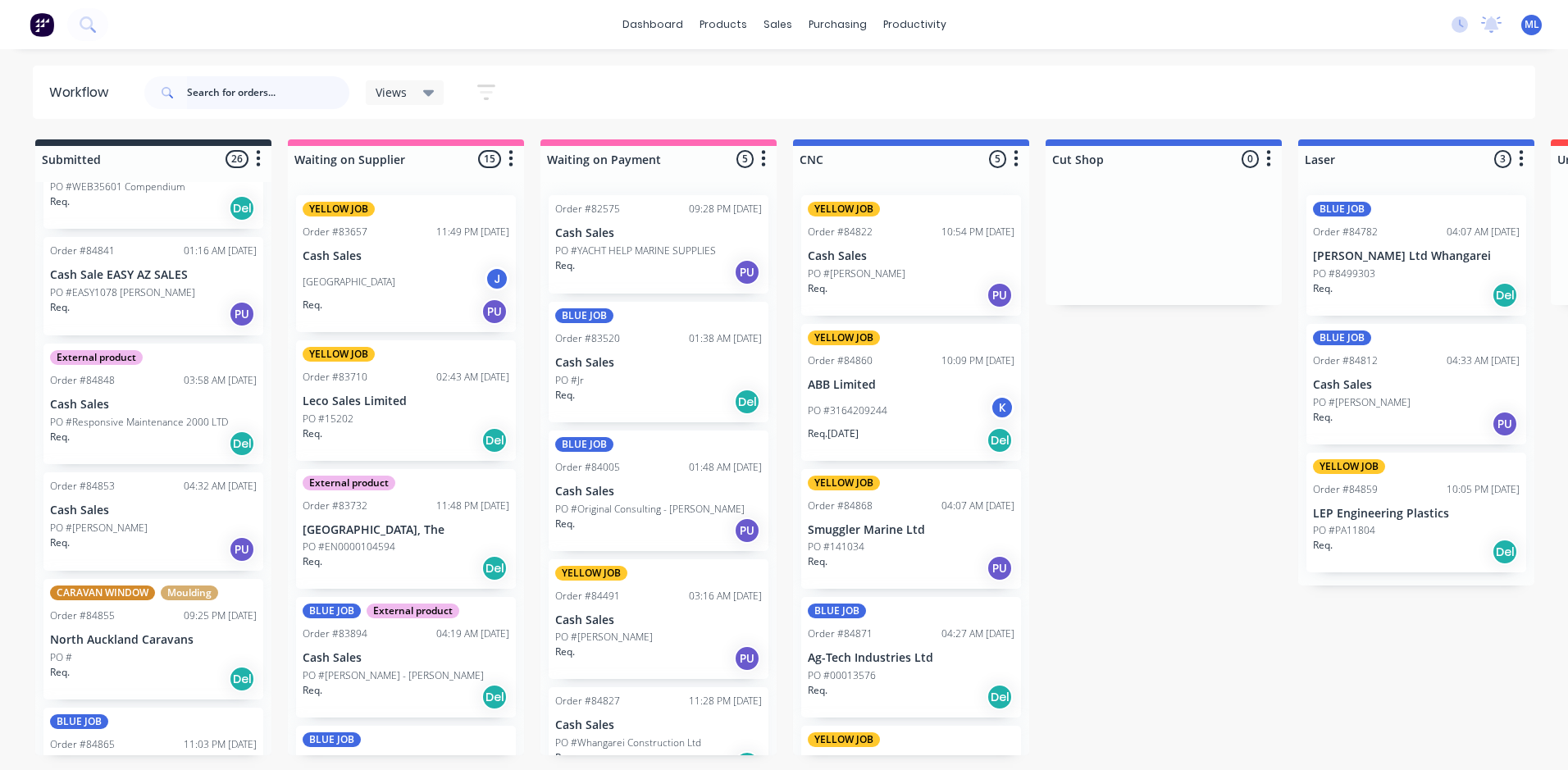
scroll to position [1805, 0]
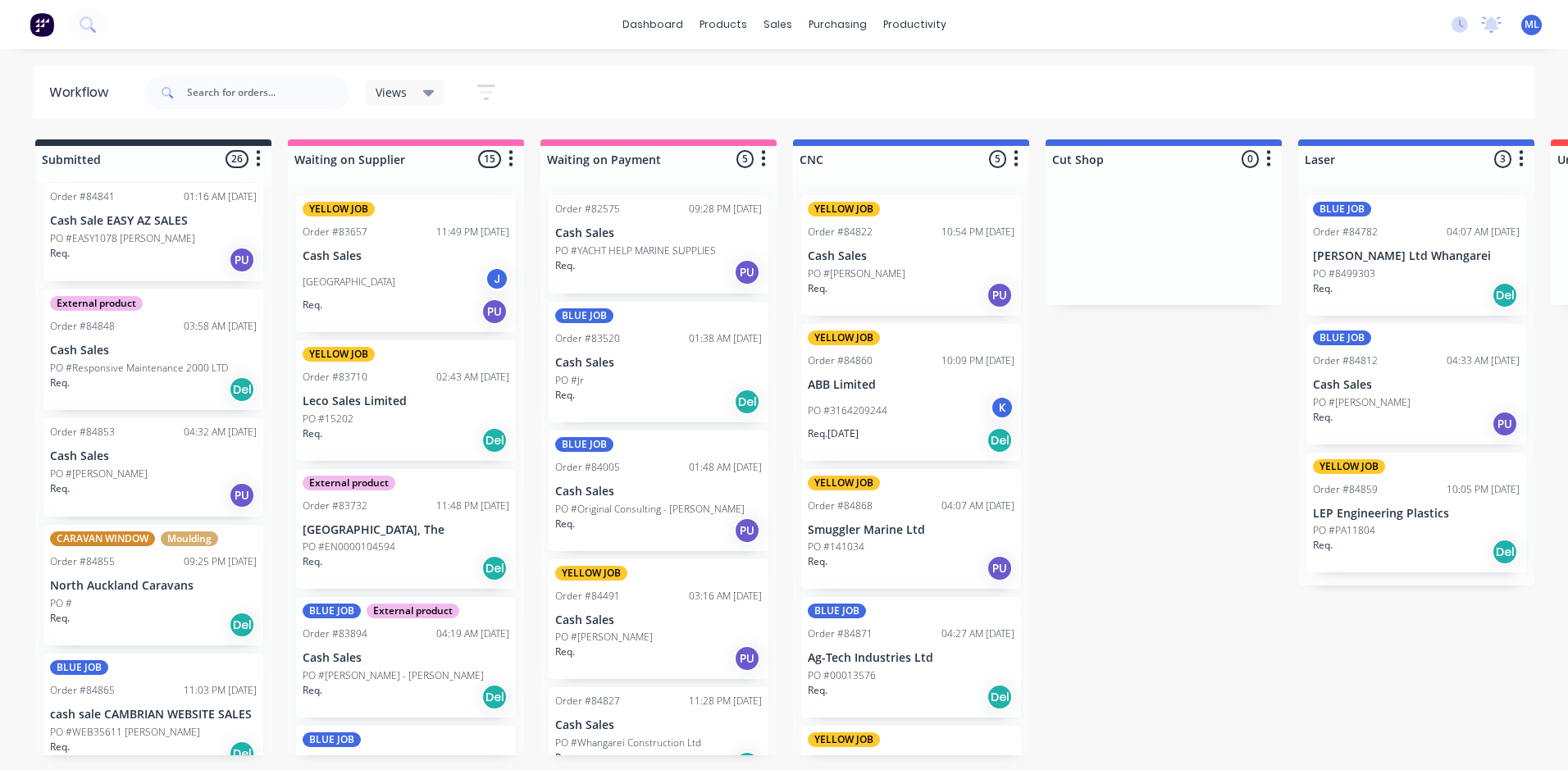
click at [128, 617] on div "Req. Del" at bounding box center [153, 625] width 207 height 28
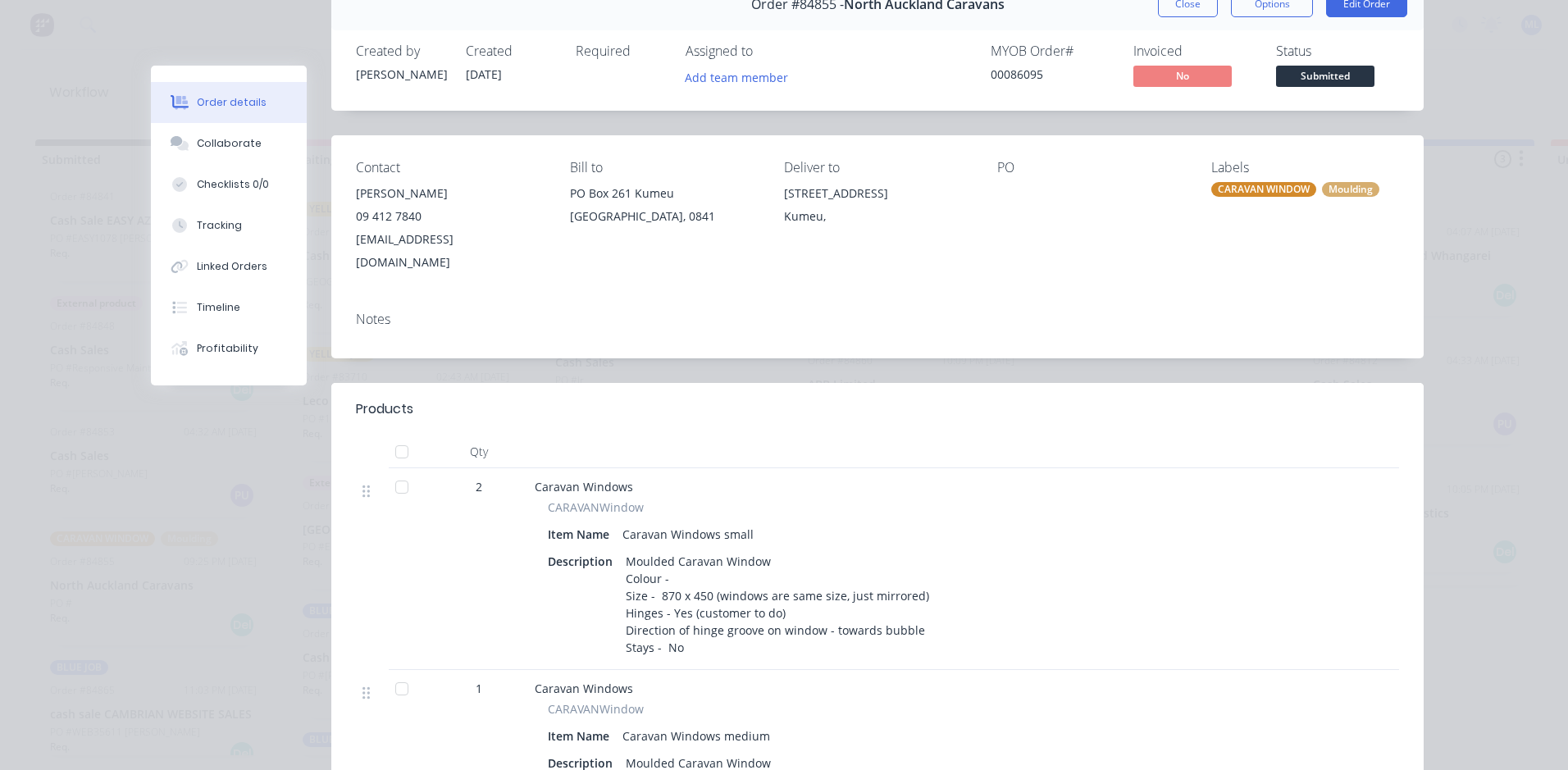
scroll to position [82, 0]
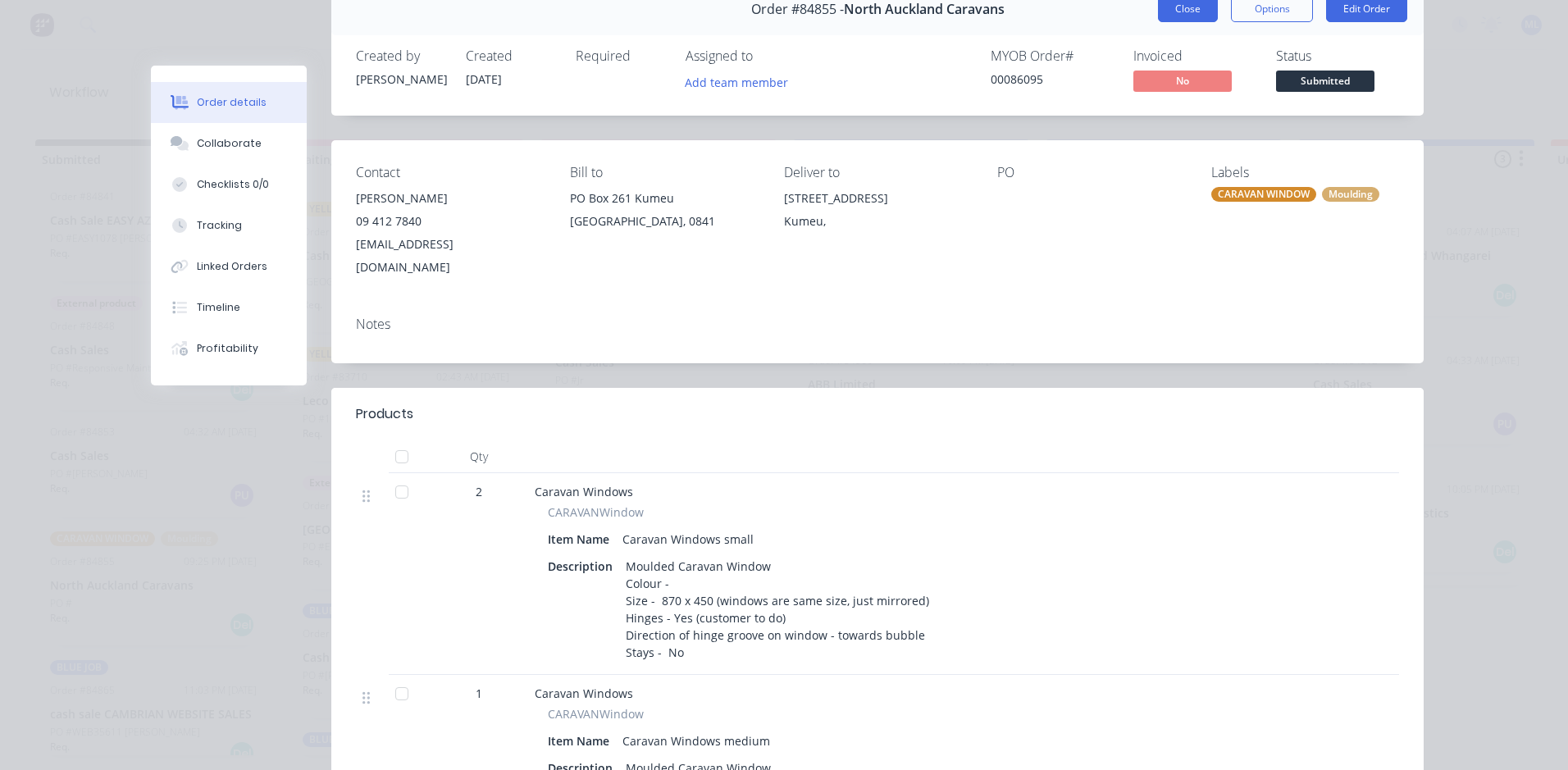
click at [1176, 14] on button "Close" at bounding box center [1188, 9] width 60 height 27
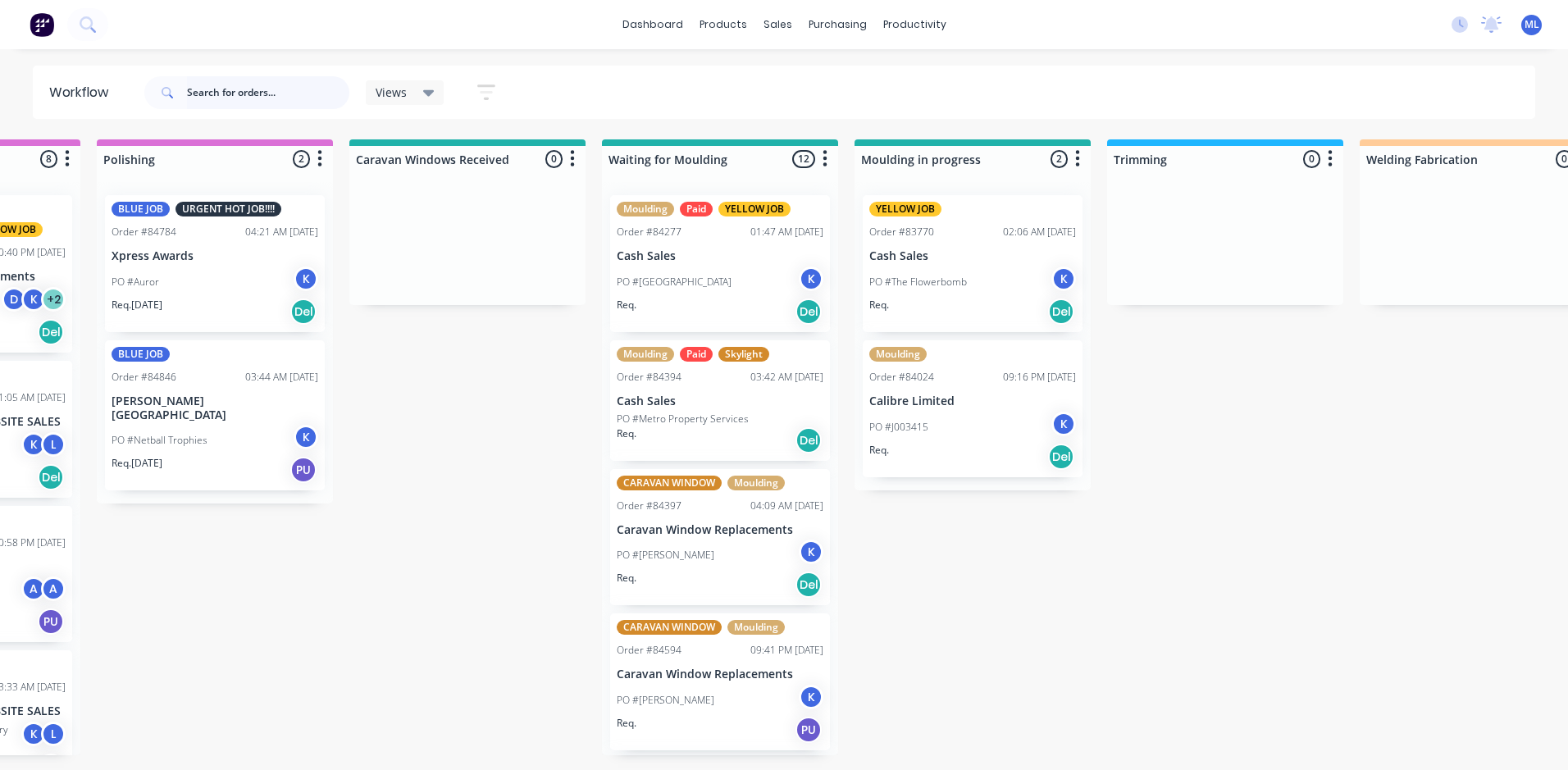
scroll to position [0, 2219]
